Goal: Obtain resource: Download file/media

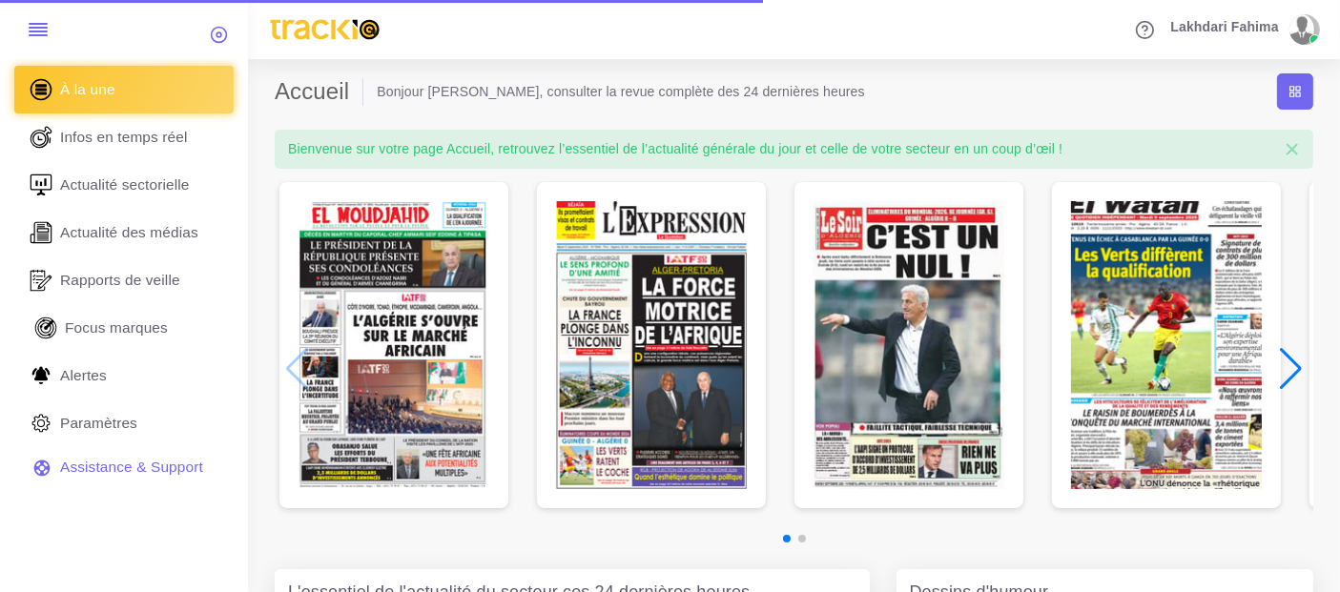
click at [123, 331] on span "Focus marques" at bounding box center [116, 328] width 103 height 21
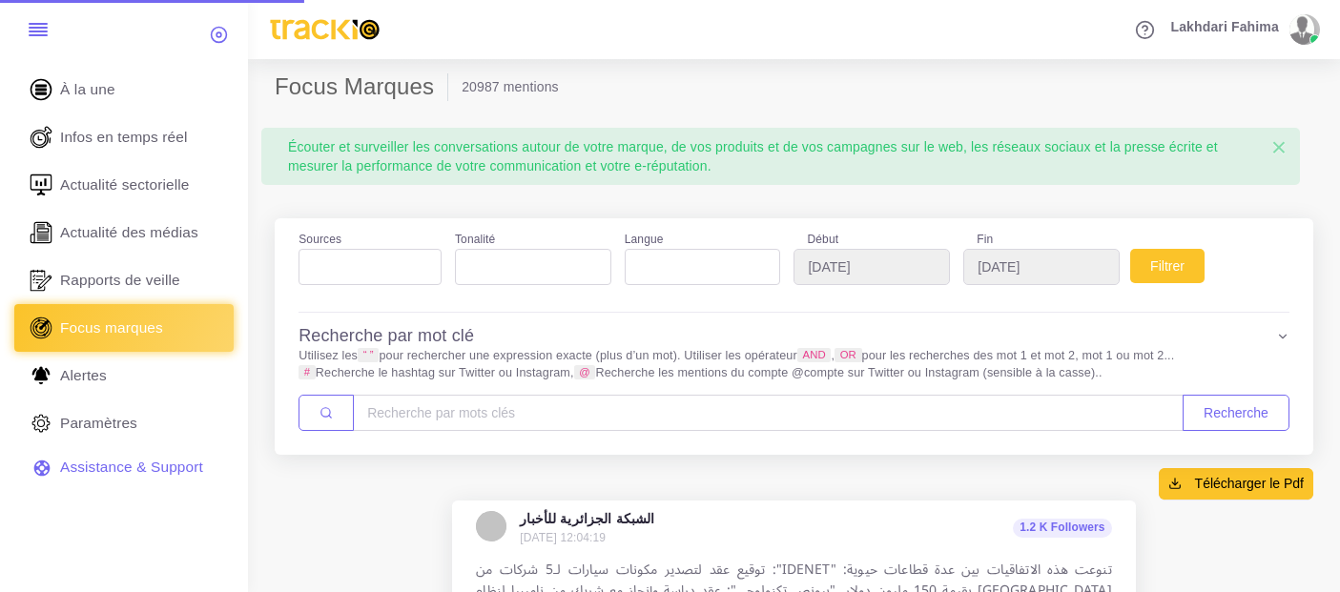
select select
click at [863, 260] on input "[DATE]" at bounding box center [872, 267] width 156 height 36
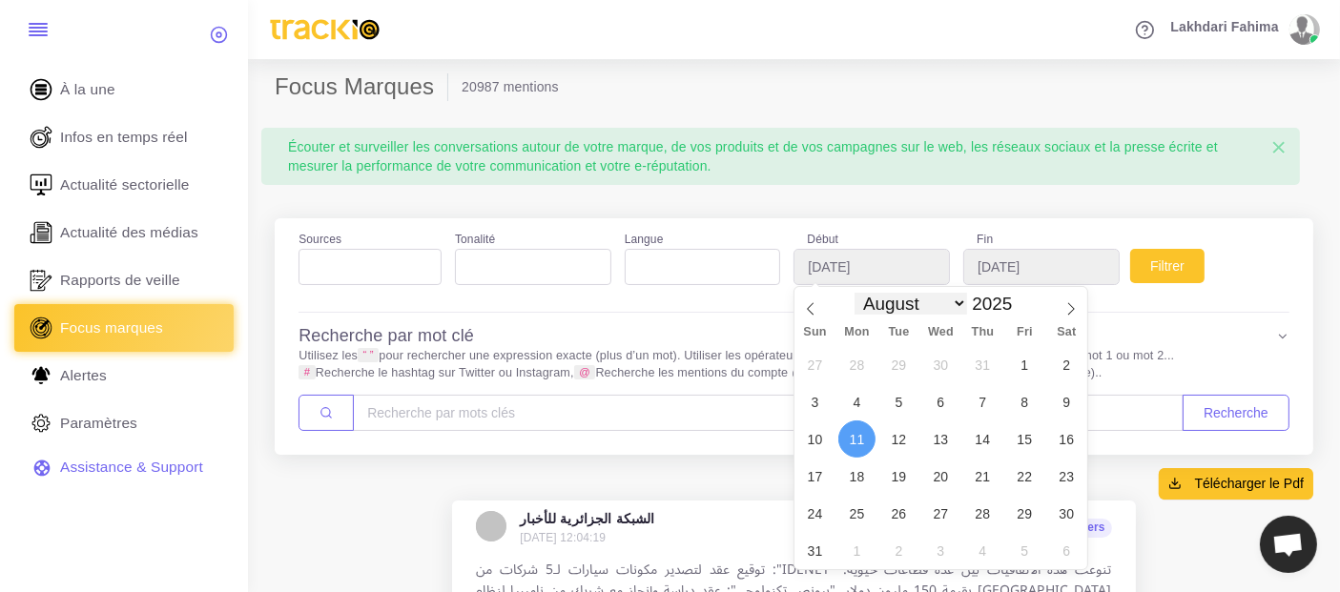
click at [906, 298] on select "January February March April May June July August September October November De…" at bounding box center [911, 304] width 113 height 22
select select "8"
click at [855, 293] on select "January February March April May June July August September October November De…" at bounding box center [911, 304] width 113 height 22
type input "[DATE]"
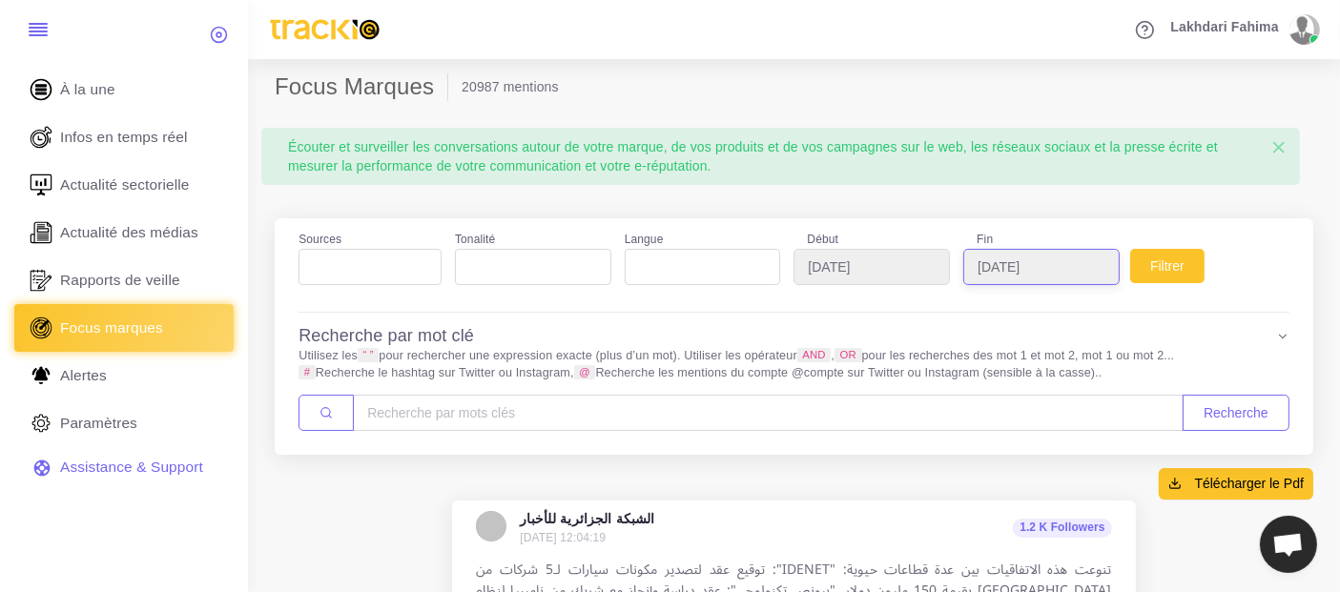
click at [1013, 273] on input "[DATE]" at bounding box center [1041, 267] width 156 height 36
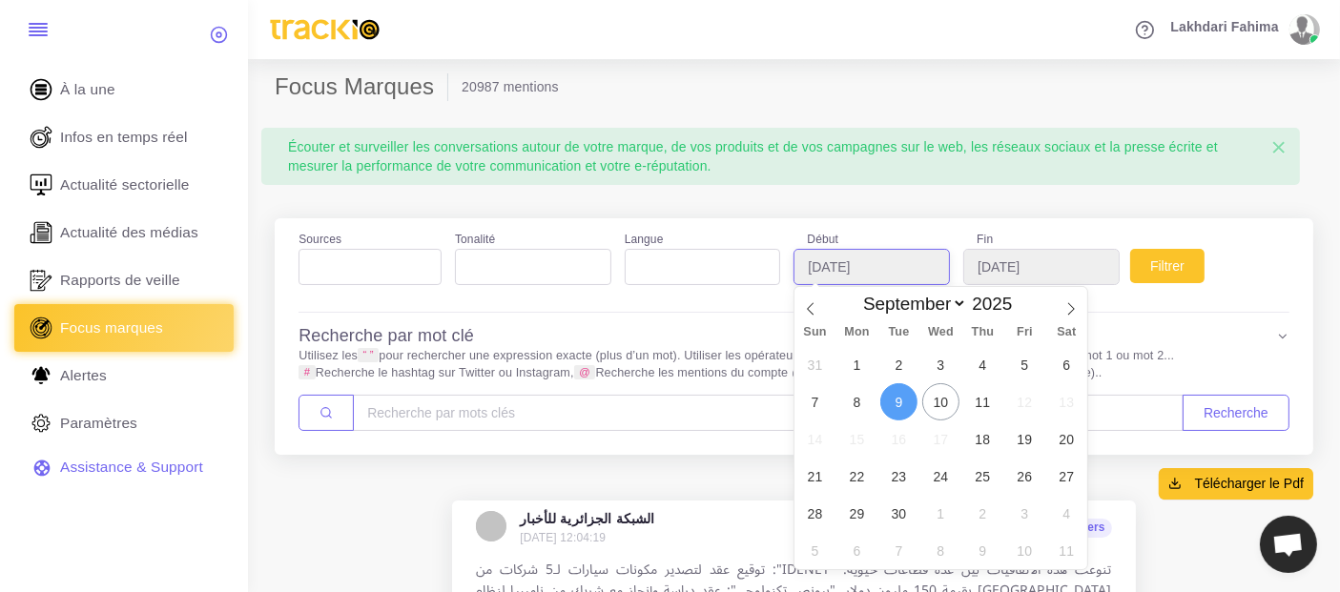
click at [888, 267] on input "[DATE]" at bounding box center [872, 267] width 156 height 36
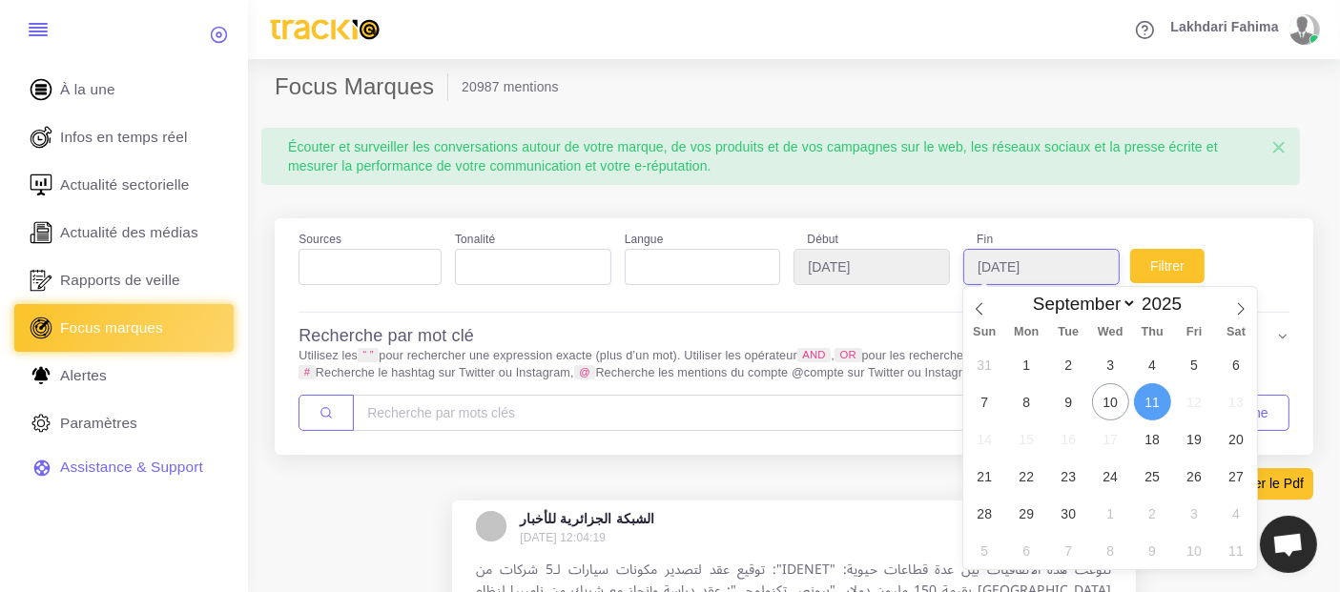
click at [989, 254] on input "2025-09-11" at bounding box center [1041, 267] width 156 height 36
type input "[DATE]"
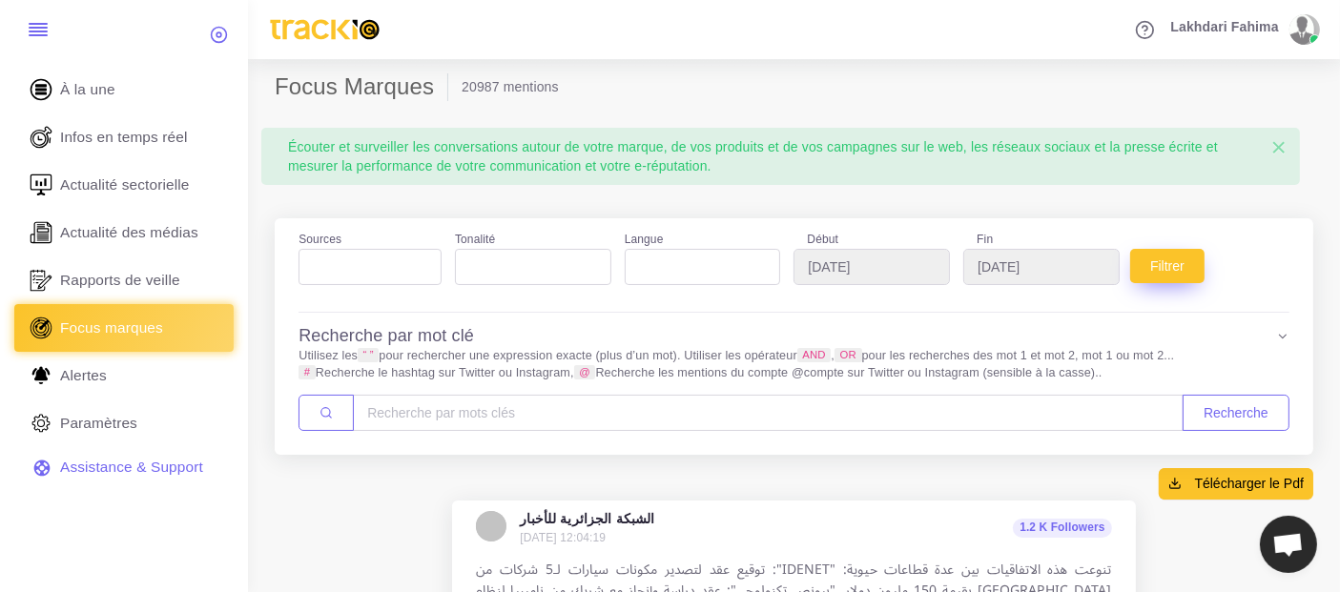
click at [1144, 268] on button "Filtrer" at bounding box center [1167, 266] width 74 height 34
click at [433, 265] on ul at bounding box center [370, 263] width 141 height 26
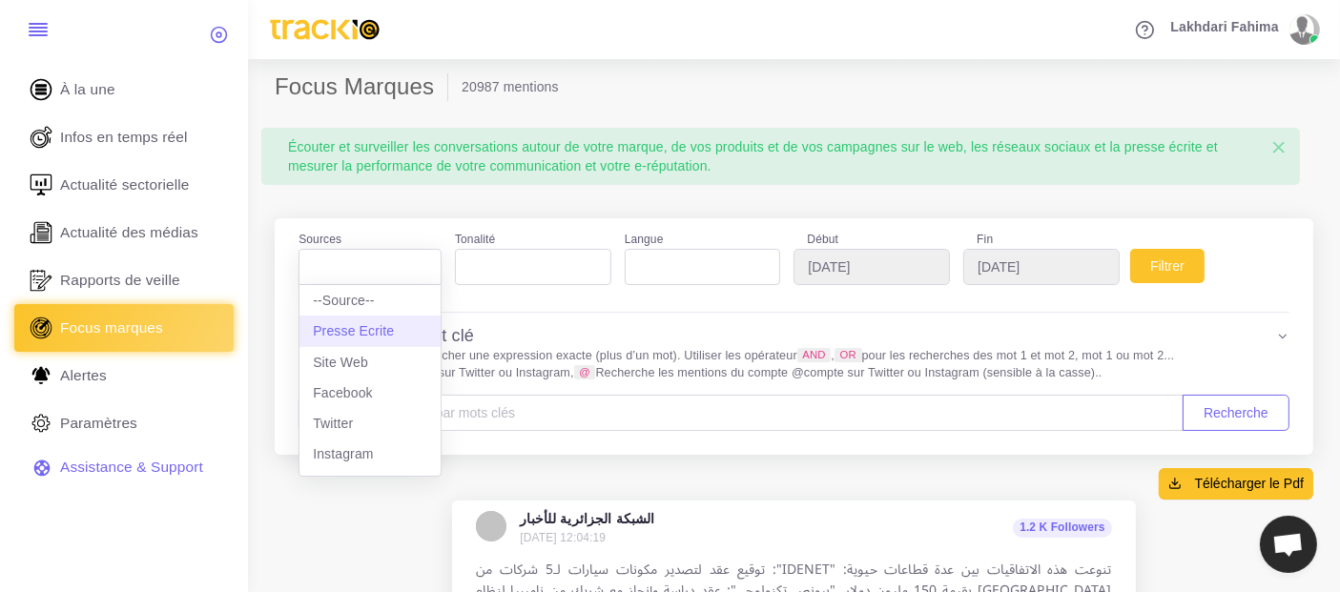
select select "presseecrite"
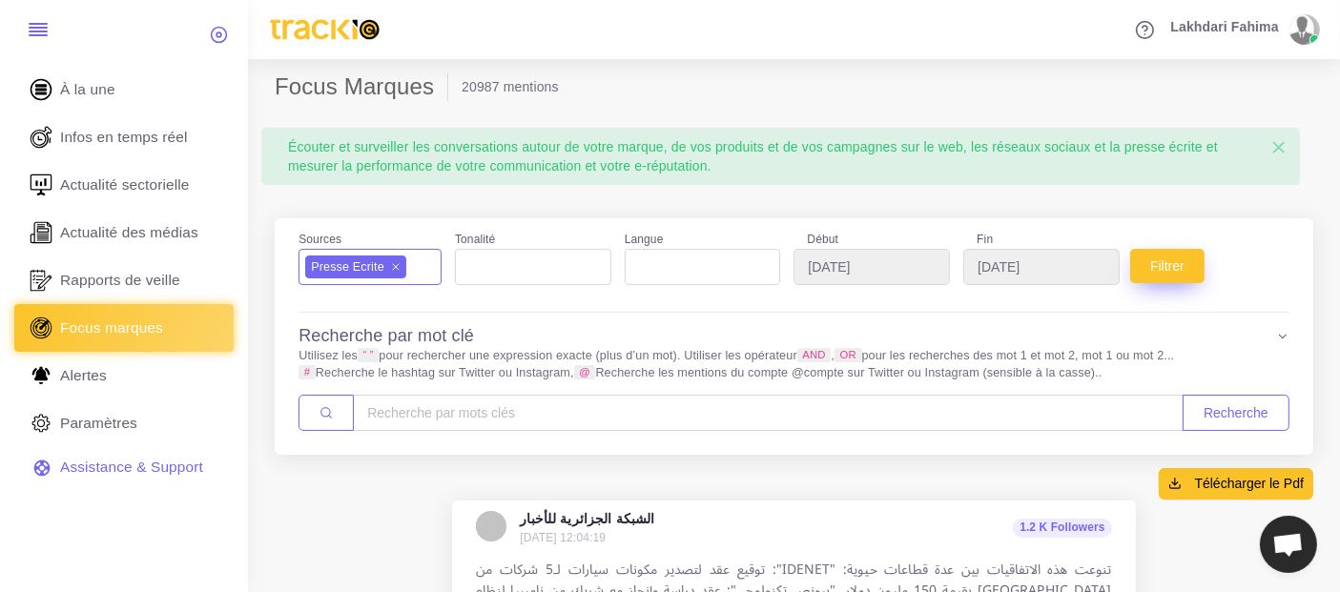
click at [1147, 265] on button "Filtrer" at bounding box center [1167, 266] width 74 height 34
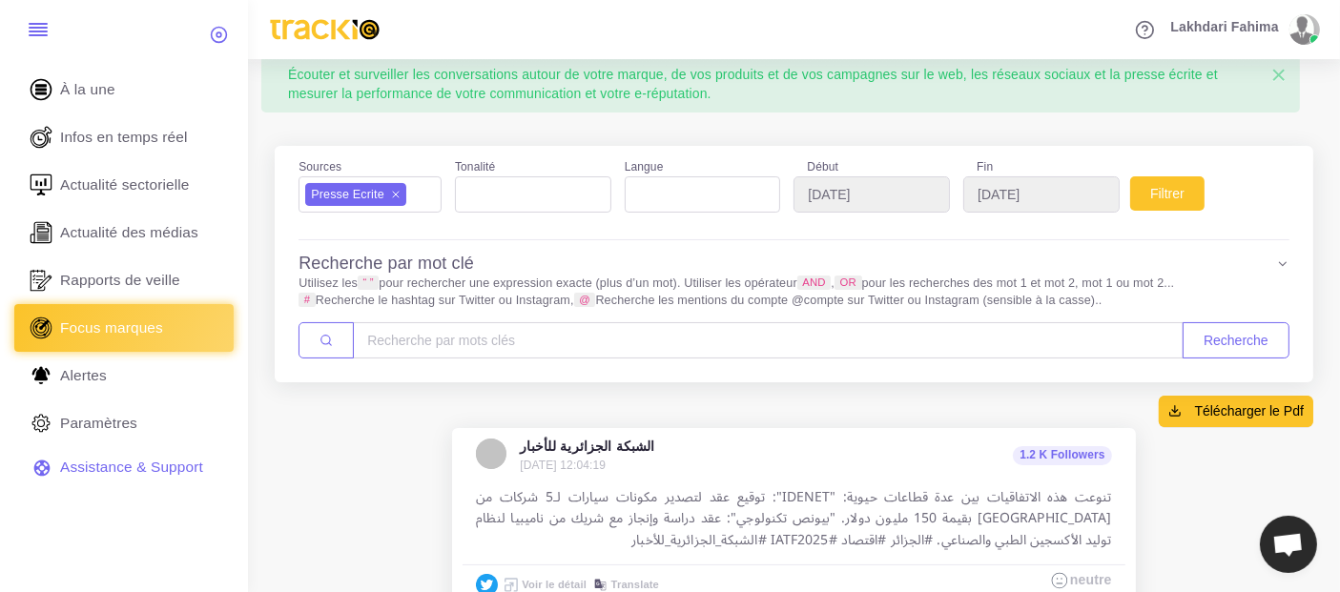
scroll to position [106, 0]
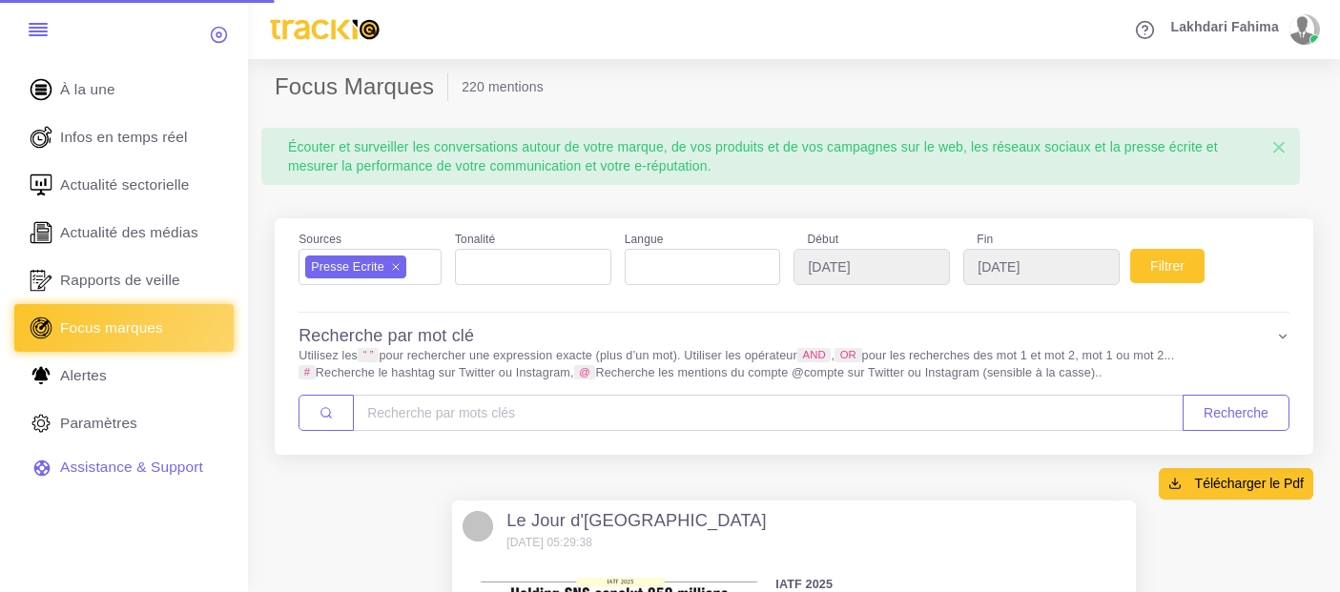
select select
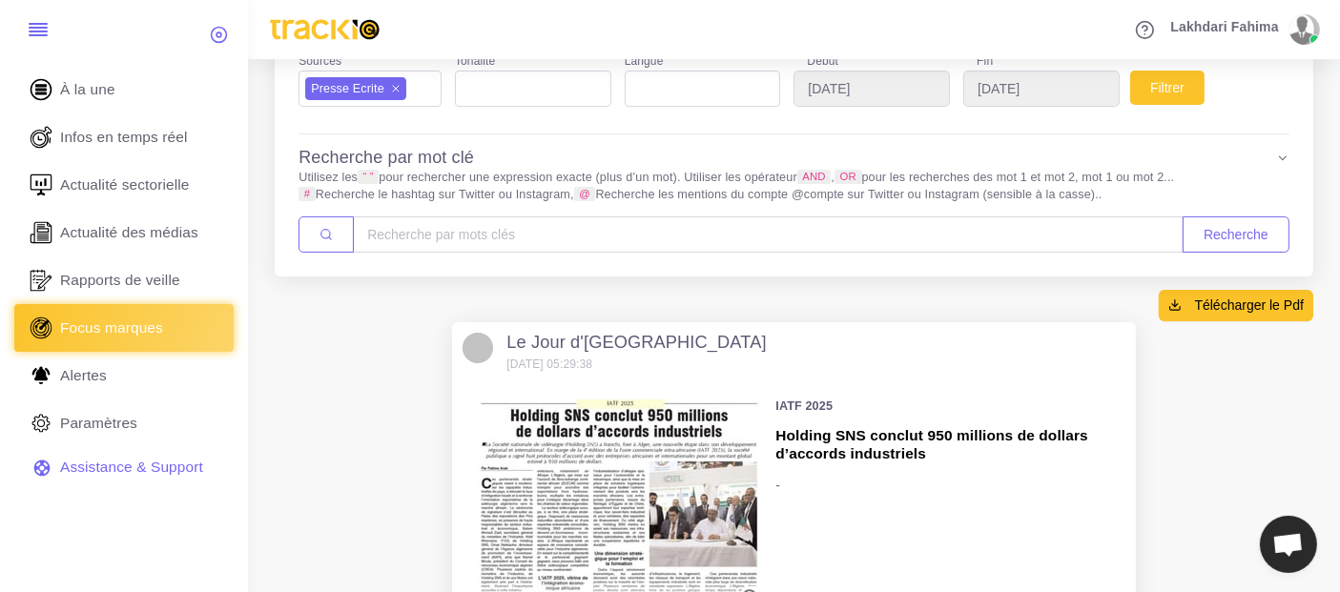
scroll to position [212, 0]
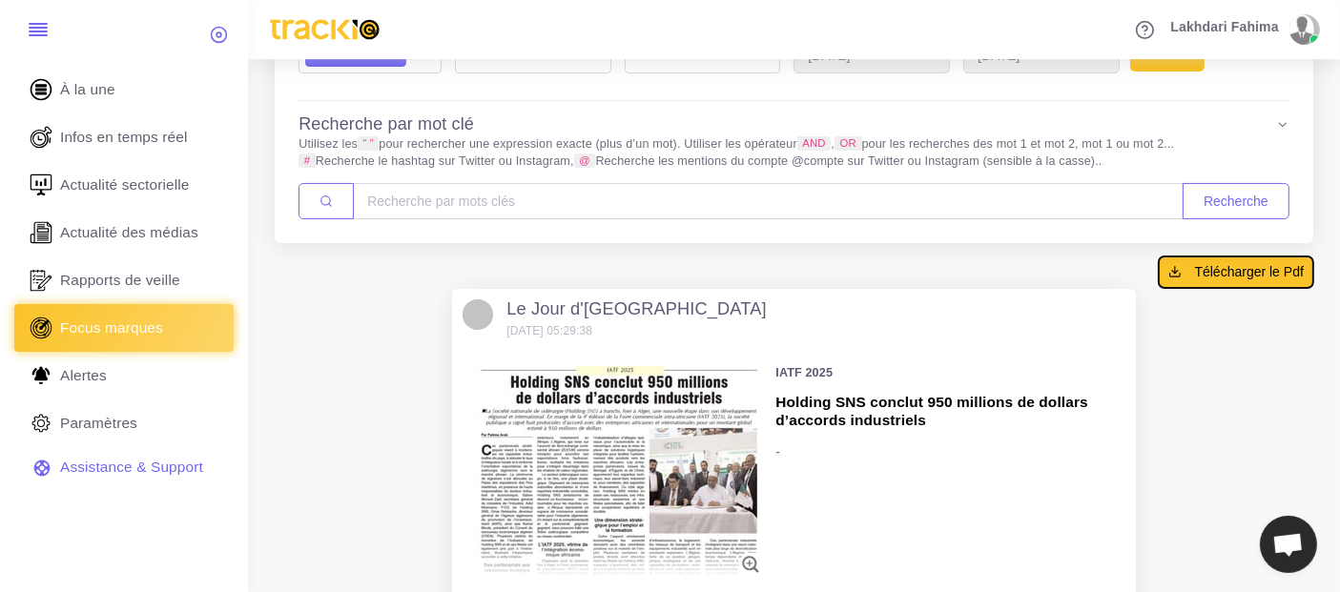
click at [1226, 277] on span "Télécharger le Pdf" at bounding box center [1249, 271] width 109 height 19
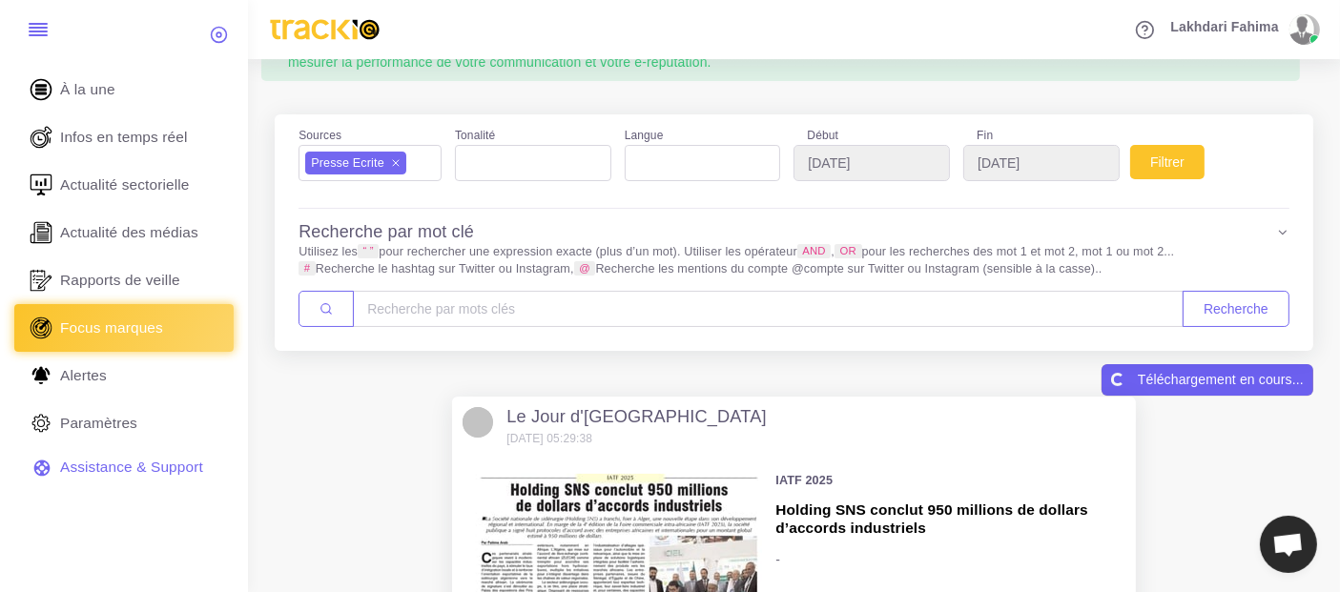
scroll to position [0, 0]
